Goal: Task Accomplishment & Management: Use online tool/utility

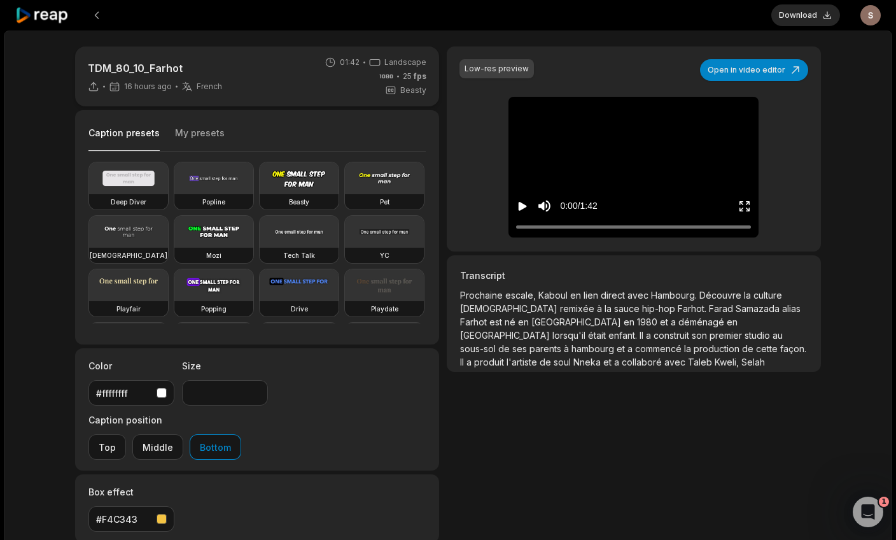
click at [523, 207] on icon "Play video" at bounding box center [523, 206] width 8 height 9
click at [519, 207] on icon "Pause video" at bounding box center [520, 206] width 2 height 9
click at [522, 206] on icon "Play video" at bounding box center [523, 206] width 8 height 9
click at [523, 207] on icon "Pause video" at bounding box center [522, 206] width 13 height 13
click at [757, 71] on button "Open in video editor" at bounding box center [754, 70] width 108 height 22
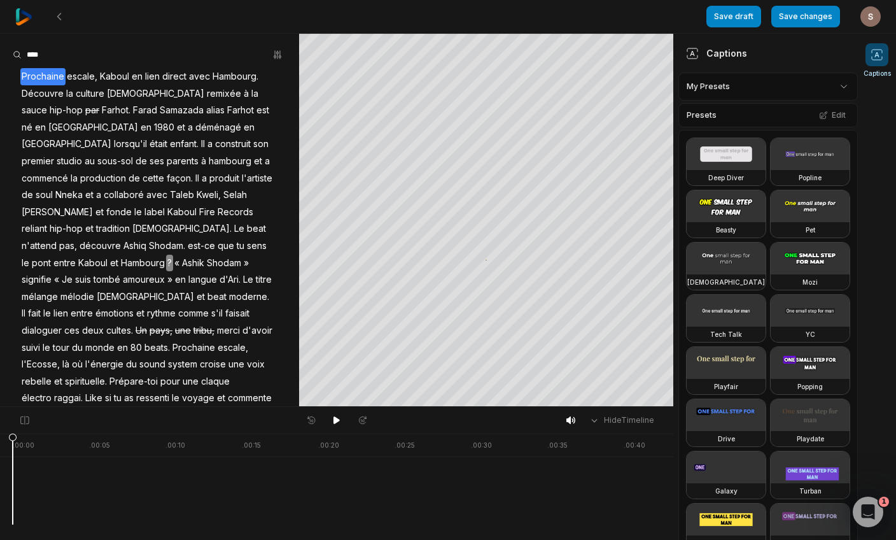
click at [101, 102] on span "par" at bounding box center [92, 110] width 17 height 17
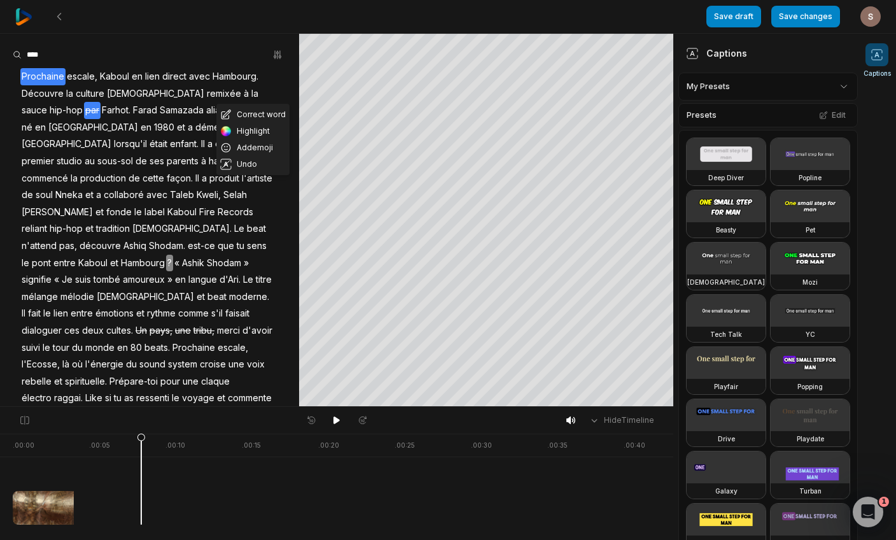
click at [48, 102] on span "sauce" at bounding box center [34, 110] width 28 height 17
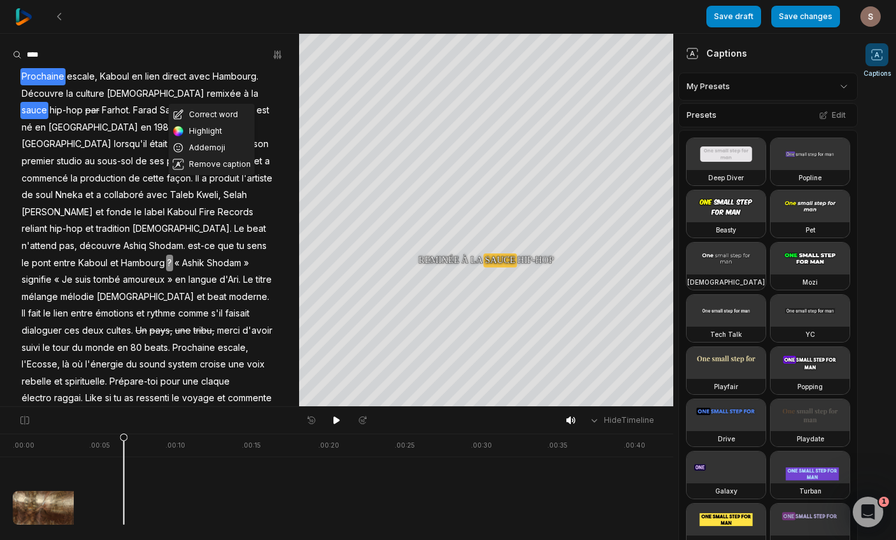
click at [101, 102] on span "par" at bounding box center [92, 110] width 17 height 17
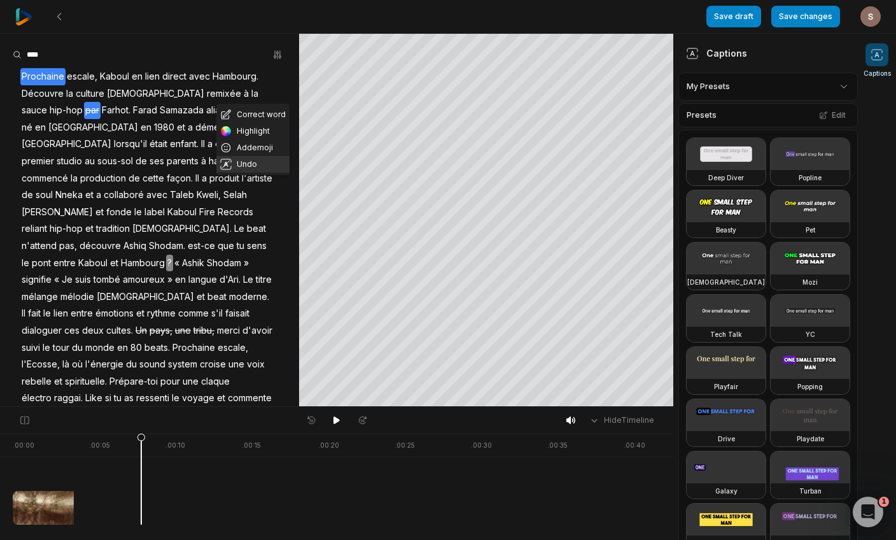
click at [250, 164] on button "Undo" at bounding box center [252, 164] width 73 height 17
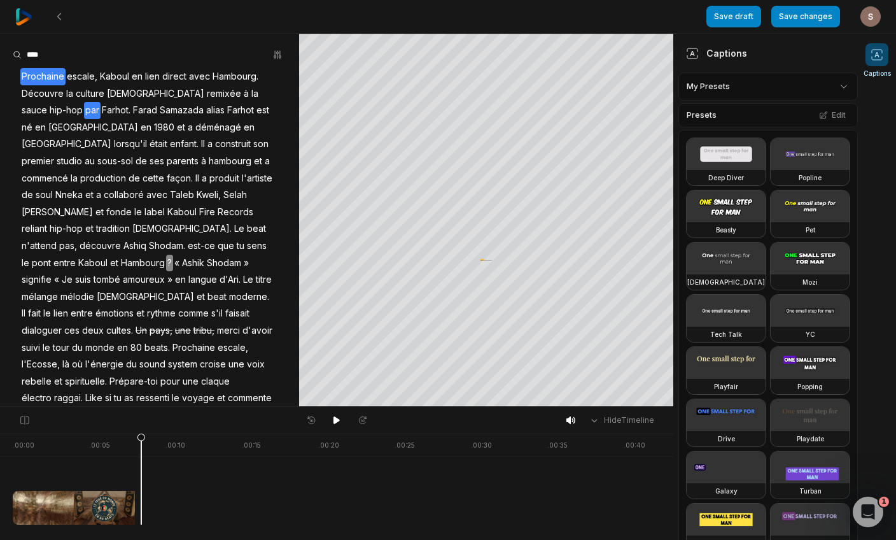
click at [101, 102] on span "par" at bounding box center [92, 110] width 17 height 17
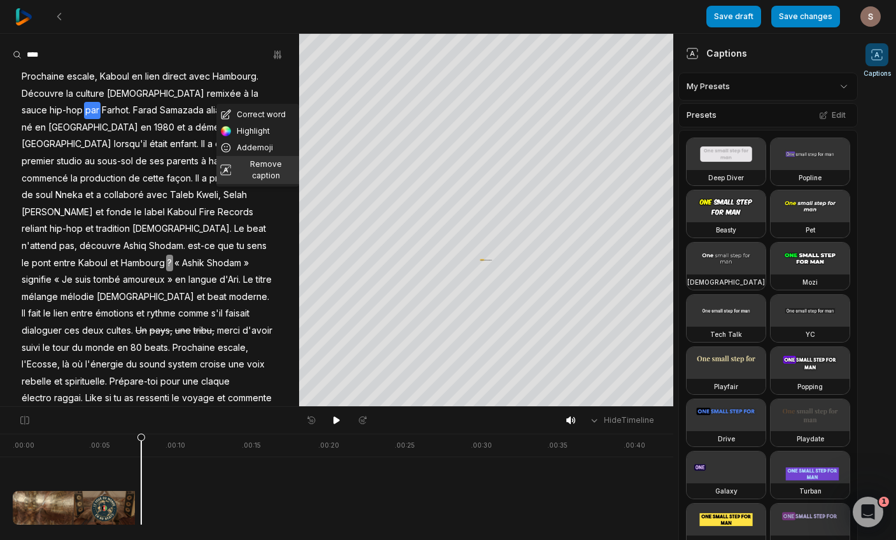
click at [263, 165] on button "Remove caption" at bounding box center [257, 170] width 83 height 28
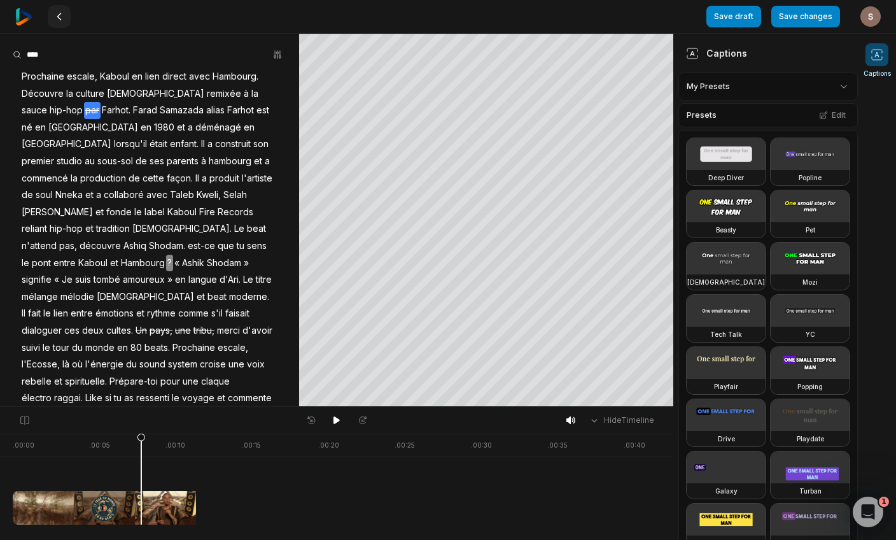
click at [58, 18] on icon at bounding box center [59, 16] width 10 height 10
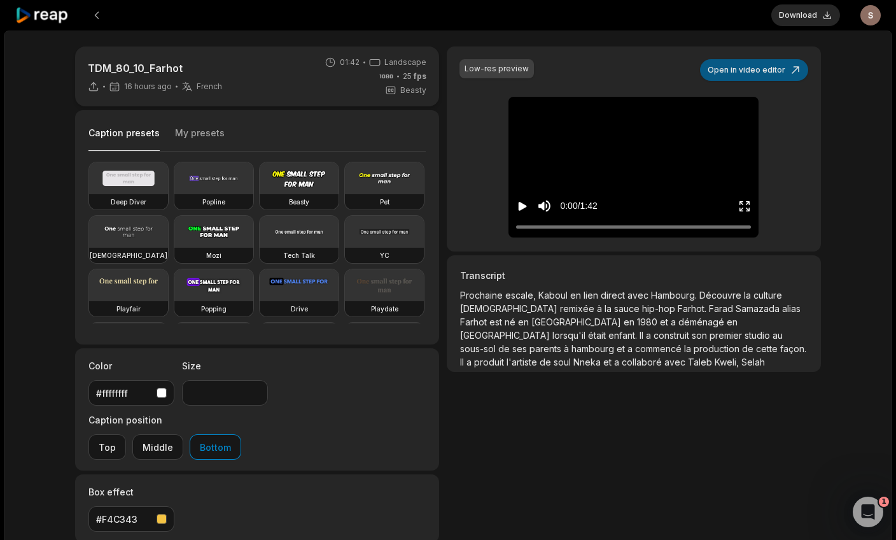
click at [729, 75] on button "Open in video editor" at bounding box center [754, 70] width 108 height 22
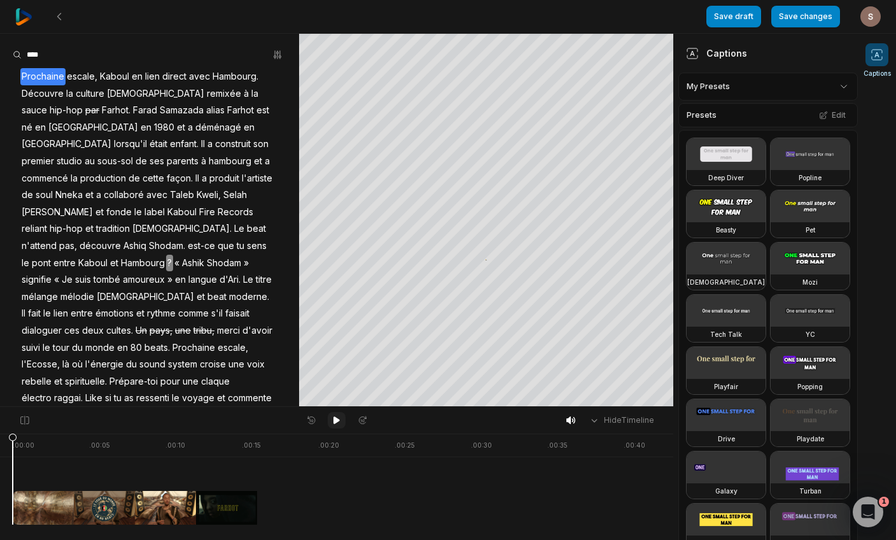
click at [335, 423] on icon at bounding box center [337, 420] width 10 height 10
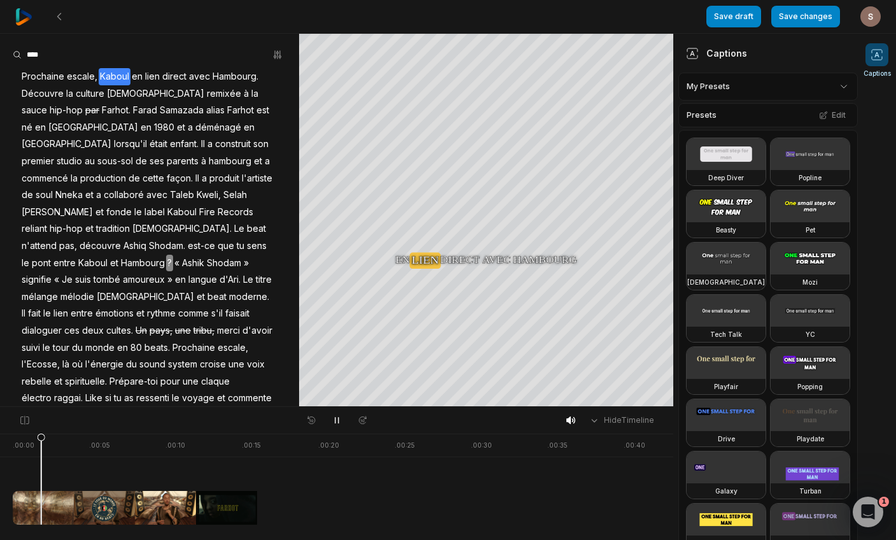
click at [206, 484] on div at bounding box center [799, 478] width 1572 height 91
